Goal: Task Accomplishment & Management: Use online tool/utility

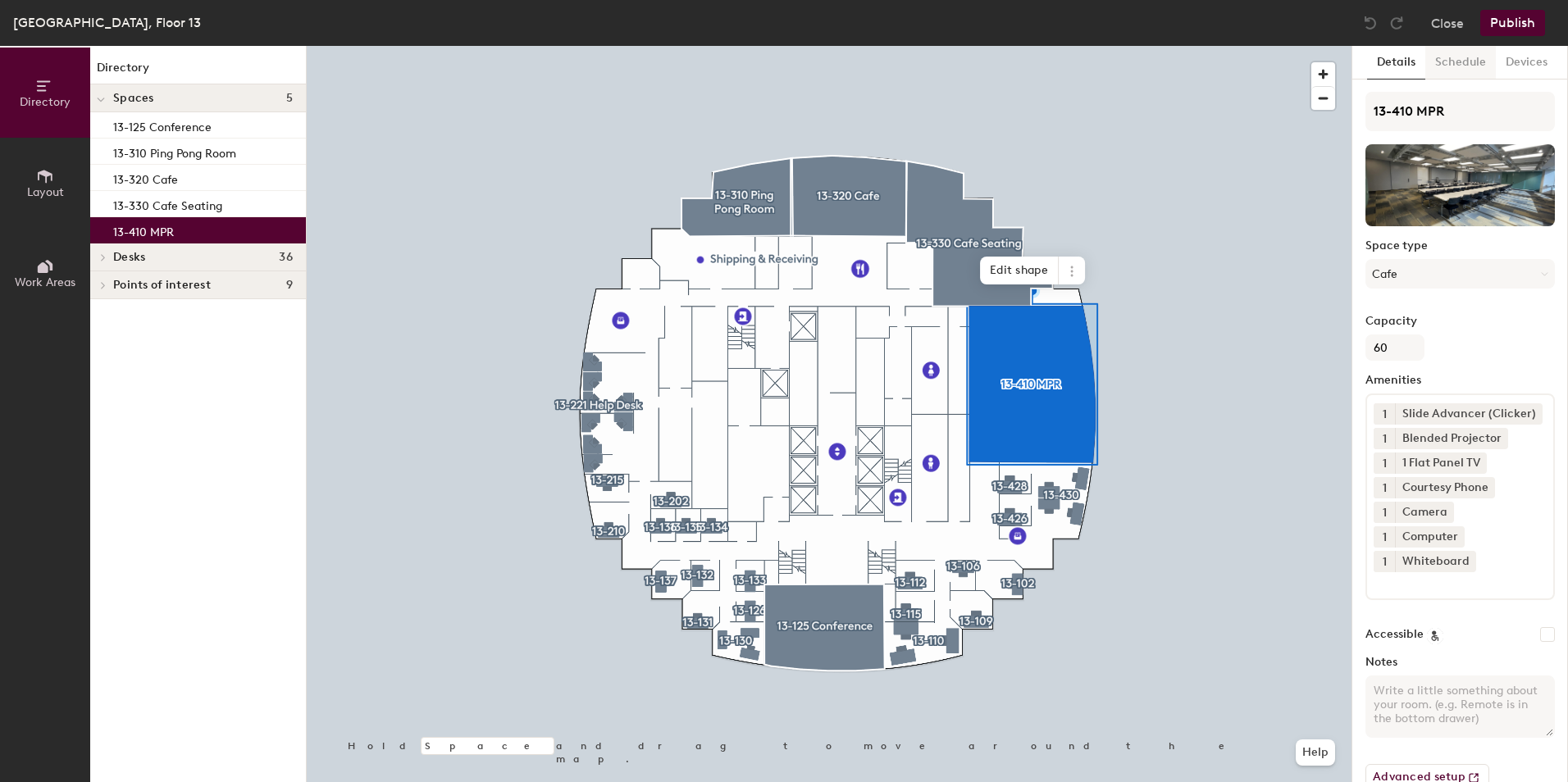
click at [1449, 66] on button "Schedule" at bounding box center [1460, 62] width 70 height 34
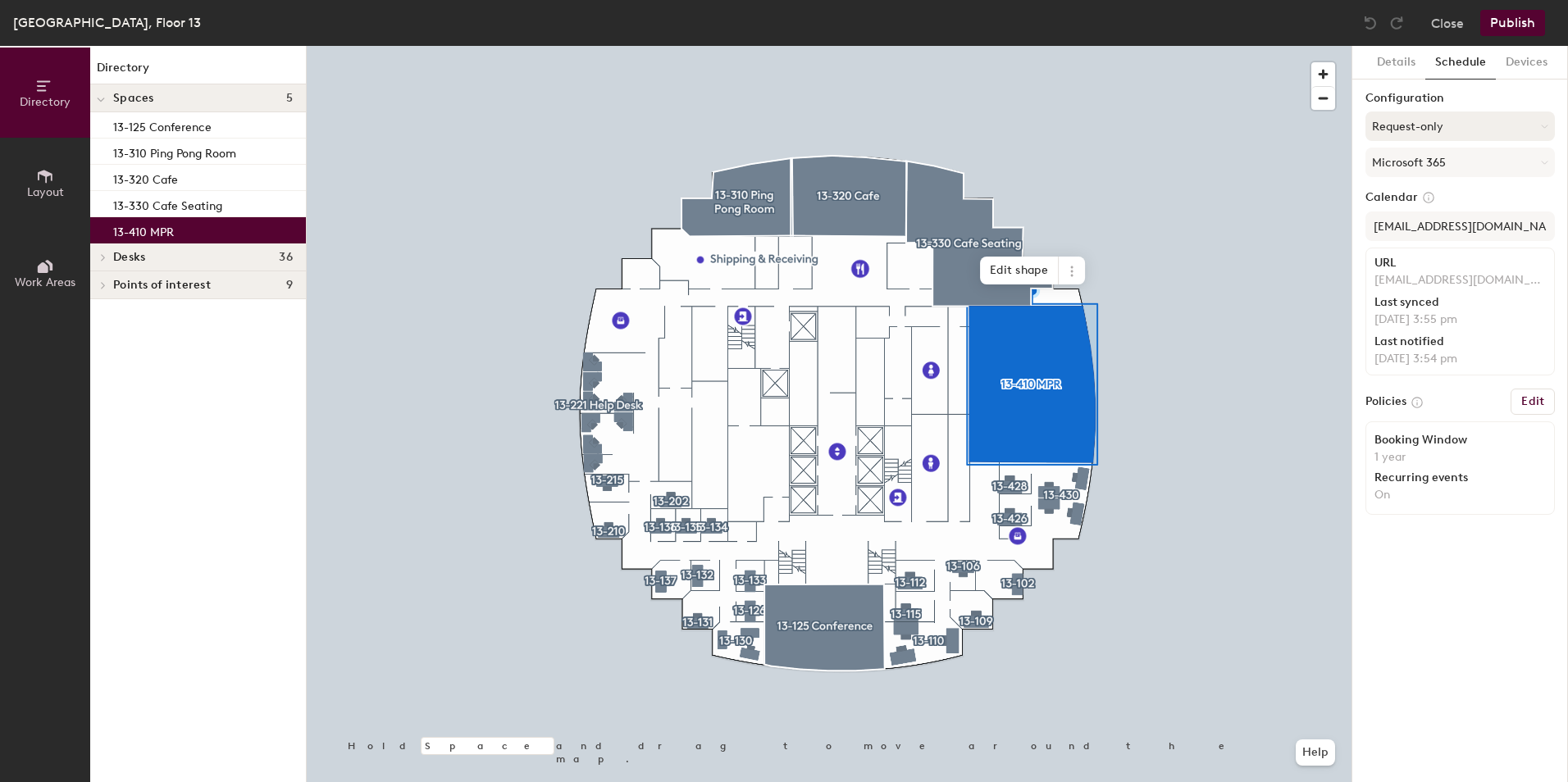
click at [1435, 125] on button "Request-only" at bounding box center [1460, 127] width 190 height 30
click at [1424, 192] on div "Scheduled" at bounding box center [1460, 192] width 188 height 25
click at [1527, 13] on button "Publish" at bounding box center [1512, 23] width 65 height 27
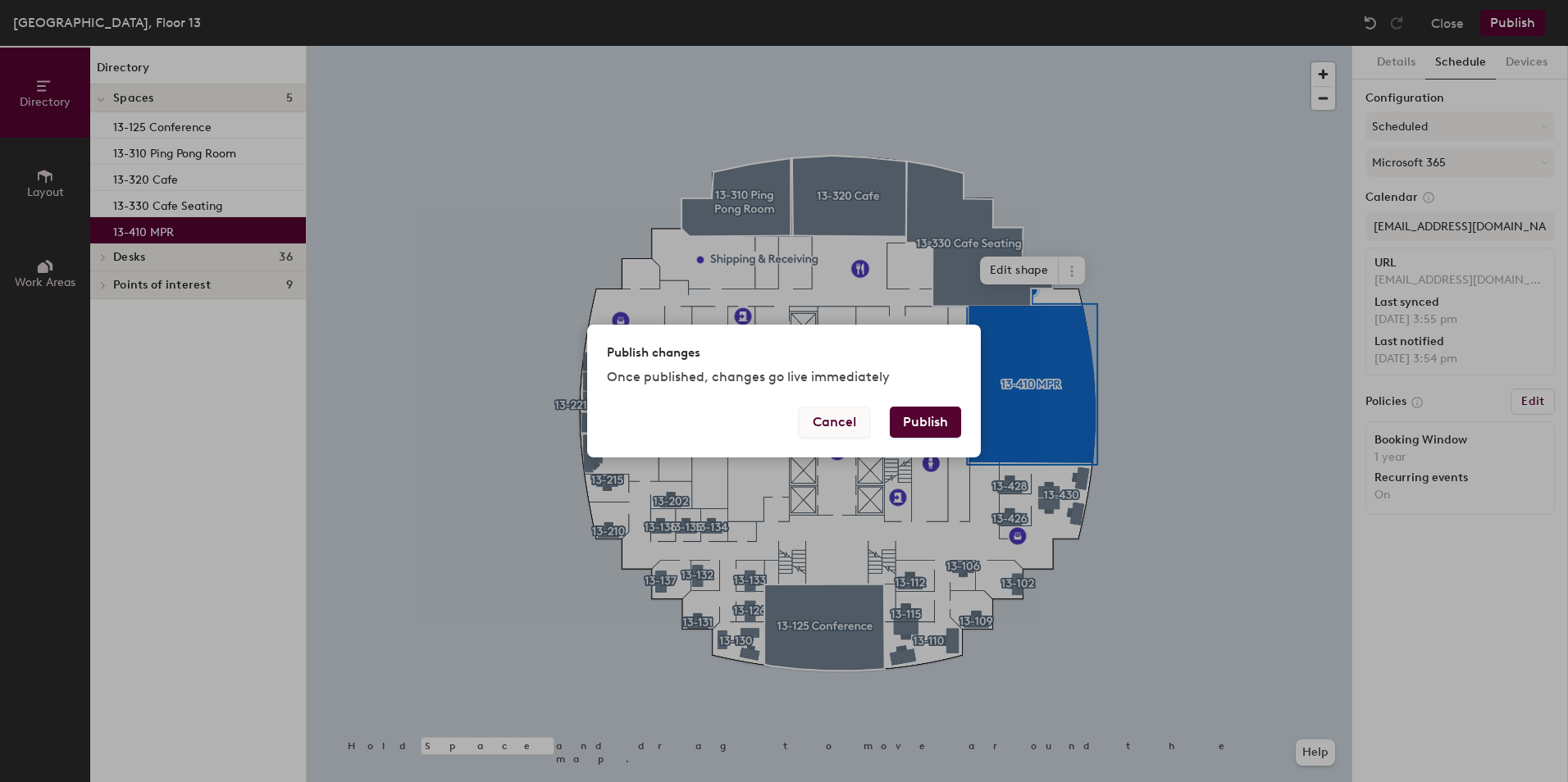
click at [856, 425] on button "Cancel" at bounding box center [835, 422] width 71 height 31
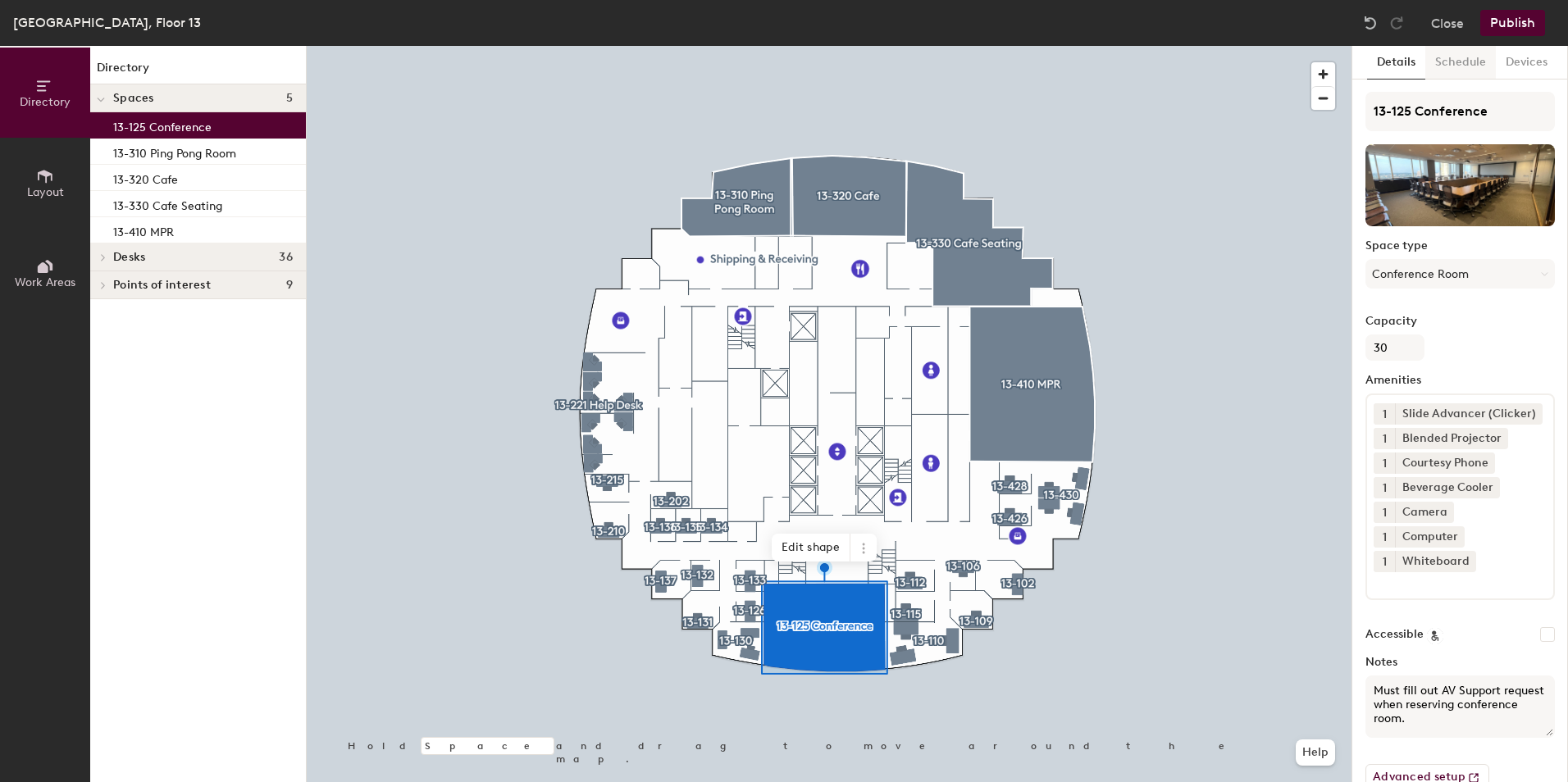
click at [1474, 55] on button "Schedule" at bounding box center [1460, 62] width 70 height 34
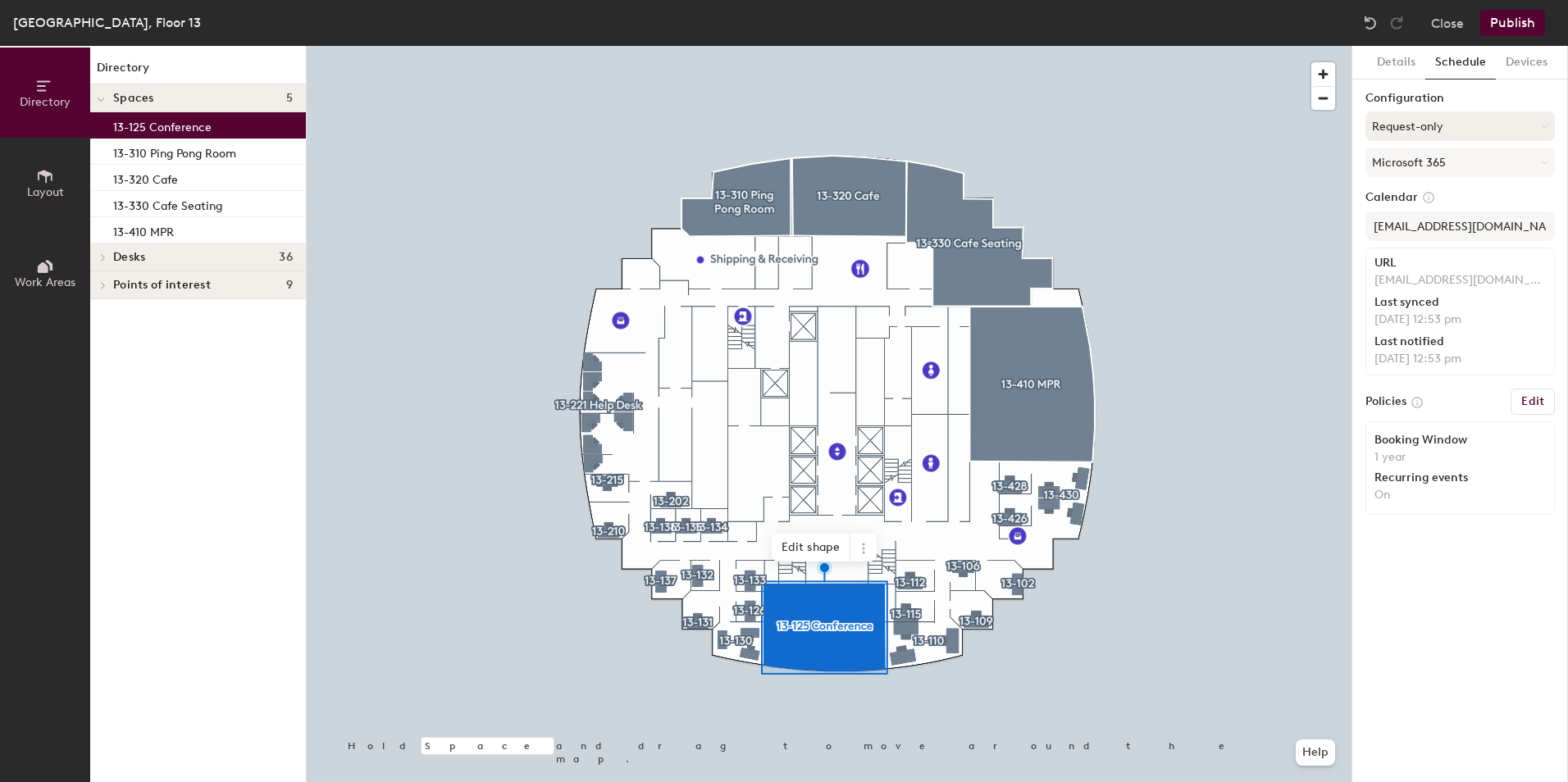
click at [1424, 124] on button "Request-only" at bounding box center [1460, 127] width 190 height 30
click at [1425, 194] on div "Scheduled" at bounding box center [1460, 192] width 188 height 25
click at [1507, 17] on button "Publish" at bounding box center [1512, 23] width 65 height 27
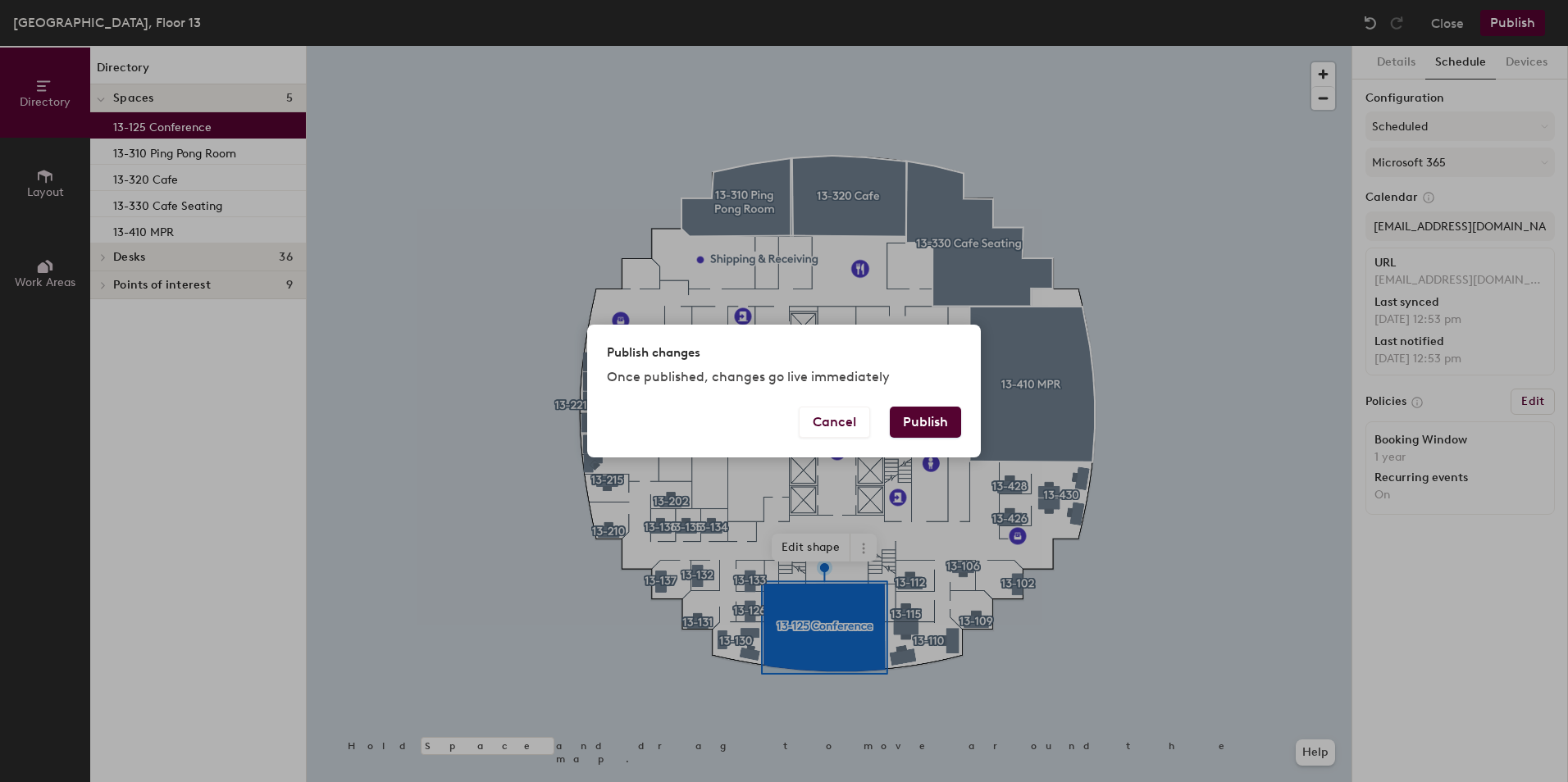
click at [930, 426] on button "Publish" at bounding box center [926, 422] width 71 height 31
